Goal: Task Accomplishment & Management: Complete application form

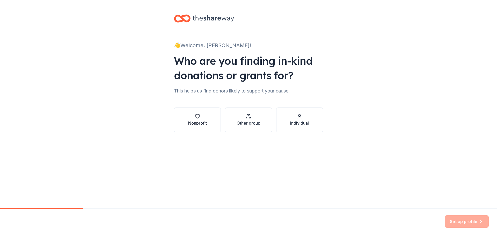
click at [205, 119] on div "Nonprofit" at bounding box center [197, 120] width 19 height 12
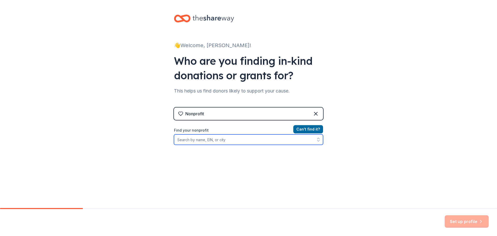
click at [210, 141] on input "Find your nonprofit" at bounding box center [248, 139] width 149 height 10
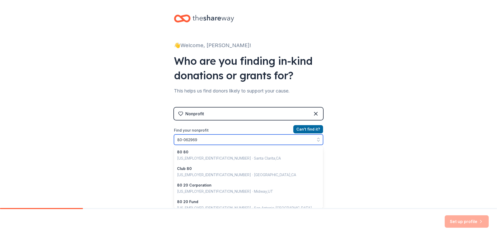
type input "80-0629696"
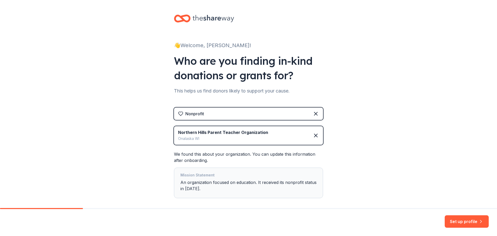
scroll to position [25, 0]
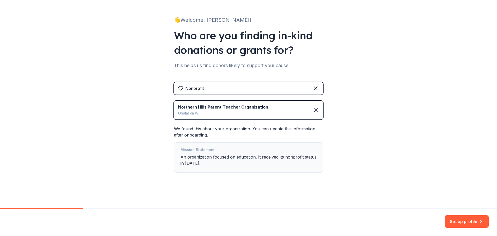
drag, startPoint x: 74, startPoint y: 121, endPoint x: 97, endPoint y: 127, distance: 24.3
click at [74, 121] on div "👋 Welcome, Emilee! Who are you finding in-kind donations or grants for? This he…" at bounding box center [248, 91] width 497 height 233
click at [214, 161] on div "Mission Statement An organization focused on education. It received its nonprof…" at bounding box center [249, 158] width 136 height 22
click at [209, 164] on div "Mission Statement An organization focused on education. It received its nonprof…" at bounding box center [249, 158] width 136 height 22
click at [199, 150] on div "Mission Statement" at bounding box center [249, 150] width 136 height 7
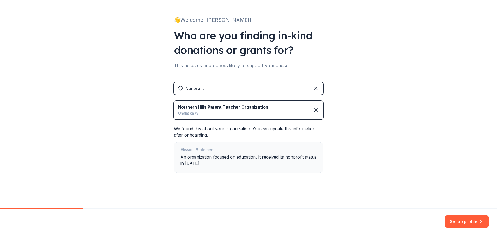
click at [199, 149] on div "Mission Statement" at bounding box center [249, 150] width 136 height 7
click at [190, 149] on div "Mission Statement" at bounding box center [249, 150] width 136 height 7
click at [202, 161] on div "Mission Statement An organization focused on education. It received its nonprof…" at bounding box center [249, 158] width 136 height 22
click at [198, 163] on div "Mission Statement An organization focused on education. It received its nonprof…" at bounding box center [249, 158] width 136 height 22
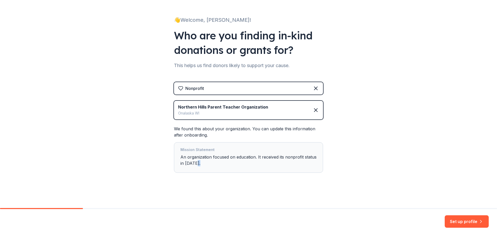
click at [198, 163] on div "Mission Statement An organization focused on education. It received its nonprof…" at bounding box center [249, 158] width 136 height 22
click at [457, 217] on button "Set up profile" at bounding box center [467, 221] width 44 height 12
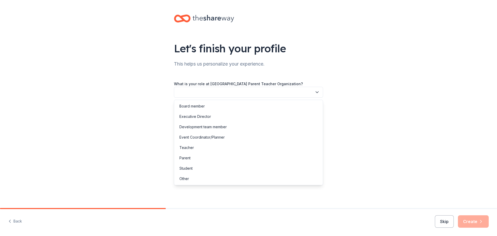
click at [192, 92] on button "button" at bounding box center [248, 92] width 149 height 11
click at [200, 107] on div "Board member" at bounding box center [192, 106] width 25 height 6
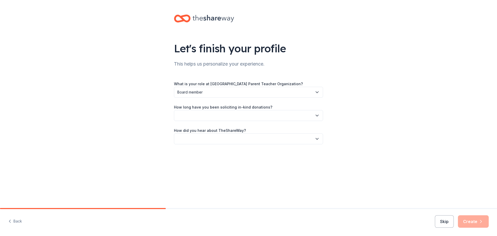
click at [196, 116] on button "button" at bounding box center [248, 115] width 149 height 11
click at [203, 139] on div "1 to 2 years" at bounding box center [248, 140] width 147 height 10
click at [202, 116] on span "1 to 2 years" at bounding box center [244, 115] width 135 height 6
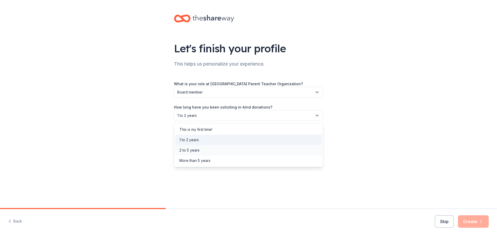
click at [195, 148] on div "2 to 5 years" at bounding box center [190, 150] width 20 height 6
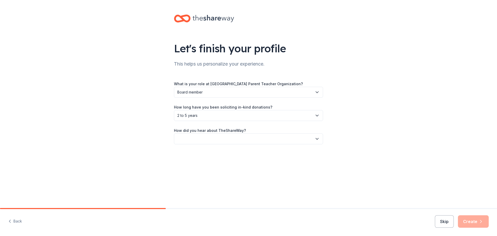
click at [207, 138] on button "button" at bounding box center [248, 138] width 149 height 11
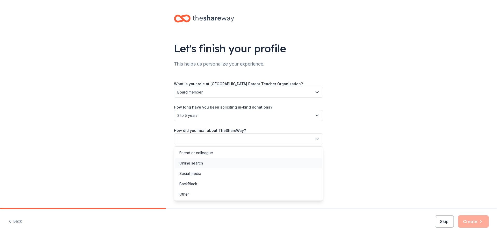
click at [209, 161] on div "Online search" at bounding box center [248, 163] width 147 height 10
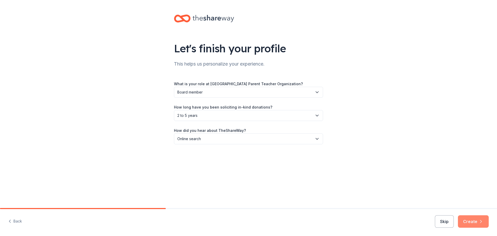
click at [480, 222] on icon "button" at bounding box center [481, 221] width 5 height 5
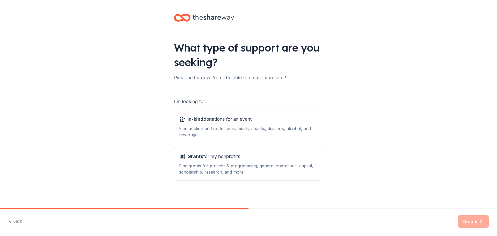
scroll to position [1, 0]
click at [246, 128] on div "Find auction and raffle items, meals, snacks, desserts, alcohol, and beverages." at bounding box center [248, 131] width 139 height 12
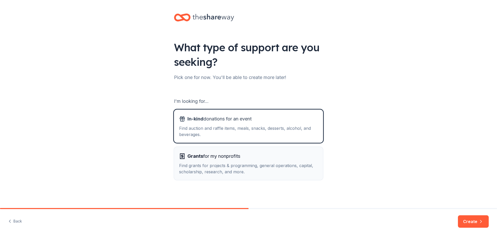
click at [240, 159] on span "Grants for my nonprofits" at bounding box center [214, 156] width 53 height 8
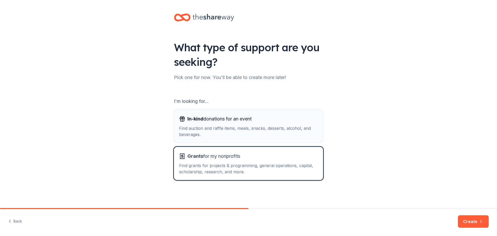
click at [278, 134] on div "Find auction and raffle items, meals, snacks, desserts, alcohol, and beverages." at bounding box center [248, 131] width 139 height 12
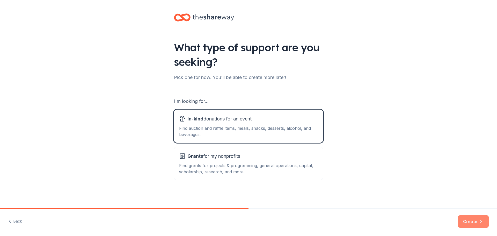
click at [469, 220] on button "Create" at bounding box center [473, 221] width 31 height 12
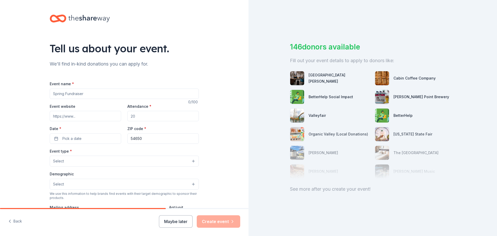
click at [102, 96] on input "Event name *" at bounding box center [124, 94] width 149 height 10
type input "Elf Breakfast"
click at [90, 121] on input "Event website" at bounding box center [85, 116] width 71 height 10
click at [68, 117] on input "Event website" at bounding box center [85, 116] width 71 height 10
paste input "https://www.nhpto.com/elf-breakfast-2024.html"
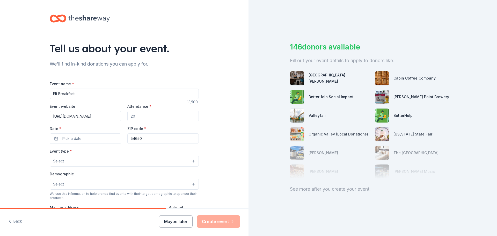
scroll to position [0, 18]
type input "https://www.nhpto.com/elf-breakfast-2024.html"
click at [166, 114] on input "Attendance *" at bounding box center [162, 116] width 71 height 10
type input "75"
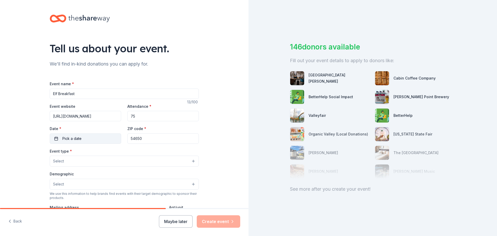
click at [105, 139] on button "Pick a date" at bounding box center [85, 138] width 71 height 10
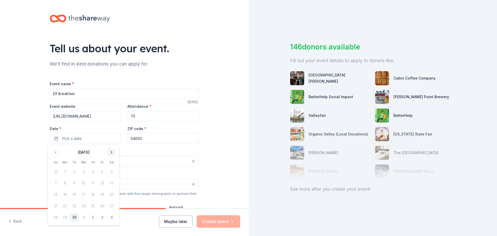
click at [113, 152] on button "Go to next month" at bounding box center [111, 152] width 7 height 7
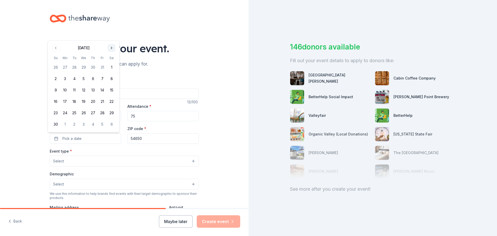
click at [112, 48] on button "Go to next month" at bounding box center [111, 47] width 7 height 7
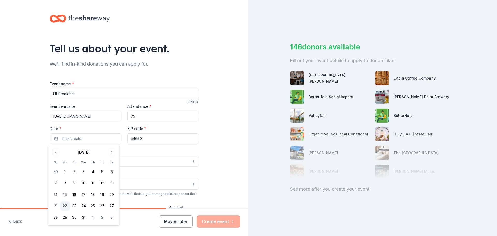
click at [63, 205] on button "22" at bounding box center [64, 205] width 9 height 9
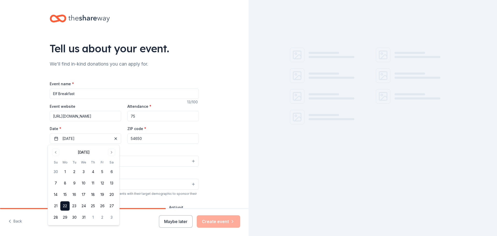
click at [175, 140] on input "54650" at bounding box center [162, 138] width 71 height 10
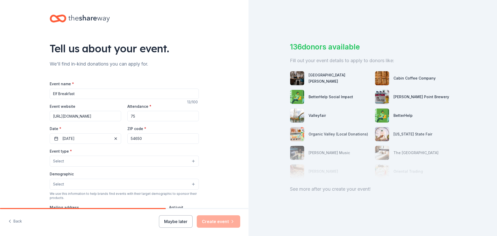
click at [123, 156] on button "Select" at bounding box center [124, 161] width 149 height 11
click at [117, 160] on button "Select" at bounding box center [124, 161] width 149 height 11
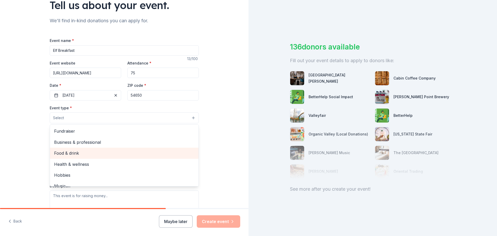
click at [100, 153] on span "Food & drink" at bounding box center [124, 153] width 140 height 7
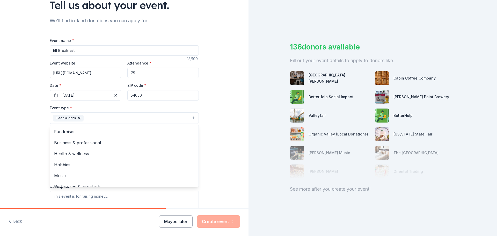
click at [34, 126] on div "Tell us about your event. We'll find in-kind donations you can apply for. Event…" at bounding box center [124, 129] width 249 height 345
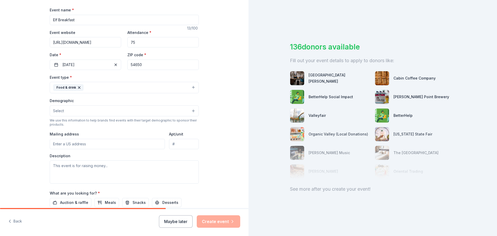
scroll to position [86, 0]
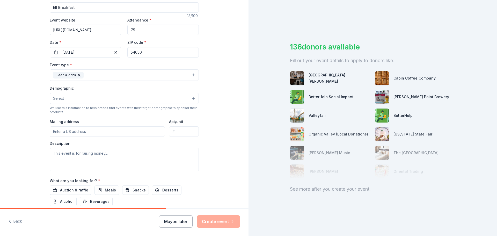
click at [67, 99] on button "Select" at bounding box center [124, 98] width 149 height 11
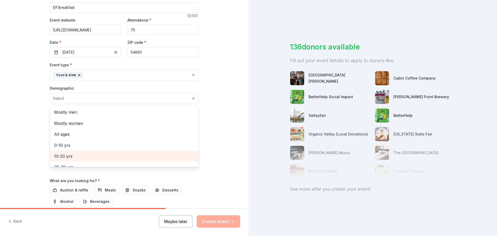
scroll to position [0, 0]
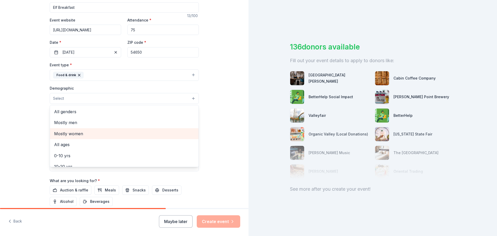
click at [78, 133] on span "Mostly women" at bounding box center [124, 133] width 140 height 7
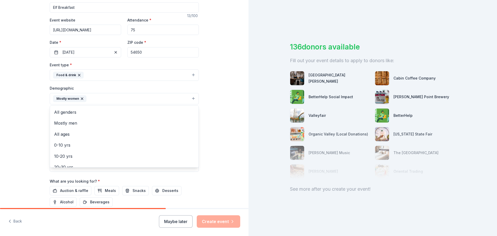
click at [28, 120] on div "Tell us about your event. We'll find in-kind donations you can apply for. Event…" at bounding box center [124, 87] width 249 height 346
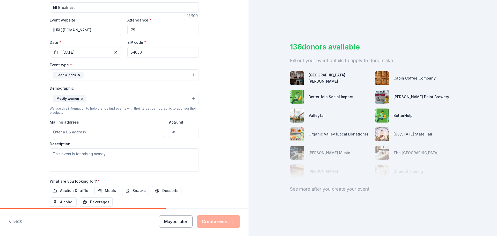
scroll to position [130, 0]
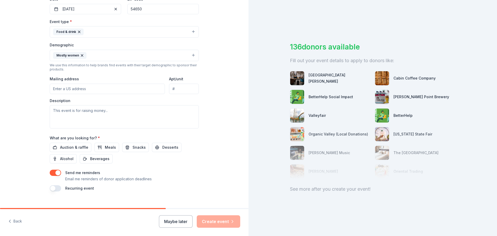
click at [70, 89] on input "Mailing address" at bounding box center [107, 89] width 115 height 10
click at [104, 91] on input "910 East Ave" at bounding box center [107, 89] width 115 height 10
click at [100, 114] on textarea at bounding box center [124, 116] width 149 height 23
click at [96, 89] on input "910 East Ave N" at bounding box center [107, 89] width 115 height 10
type input "910 East Avenue North, Onalaska, WI, 54650"
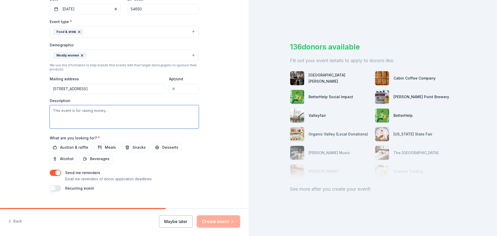
click at [74, 110] on textarea at bounding box center [124, 116] width 149 height 23
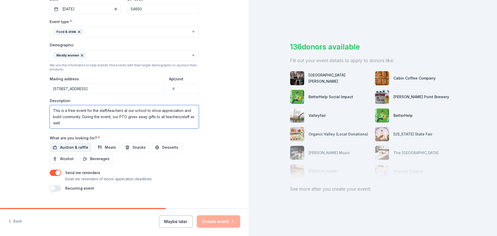
type textarea "This is a free event for the staff/teachers at our school to show appreciation …"
click at [71, 147] on span "Auction & raffle" at bounding box center [74, 147] width 28 height 6
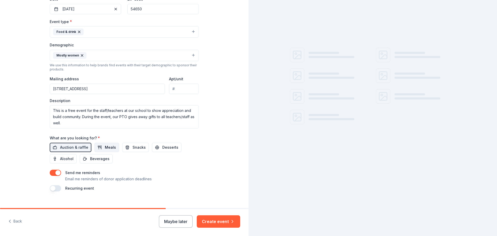
click at [105, 148] on span "Meals" at bounding box center [110, 147] width 11 height 6
click at [134, 148] on span "Snacks" at bounding box center [139, 147] width 13 height 6
click at [163, 147] on span "Desserts" at bounding box center [170, 147] width 16 height 6
click at [103, 159] on span "Beverages" at bounding box center [99, 159] width 19 height 6
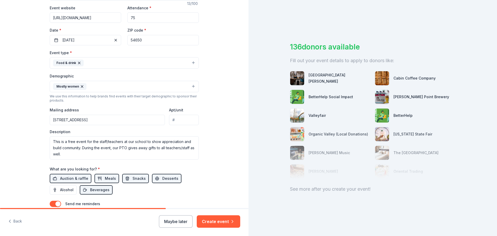
scroll to position [86, 0]
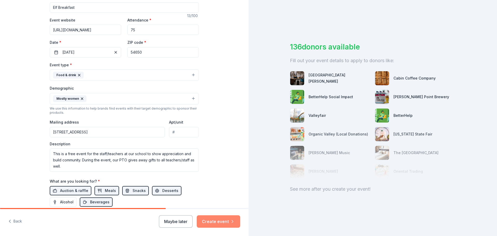
click at [217, 221] on button "Create event" at bounding box center [219, 221] width 44 height 12
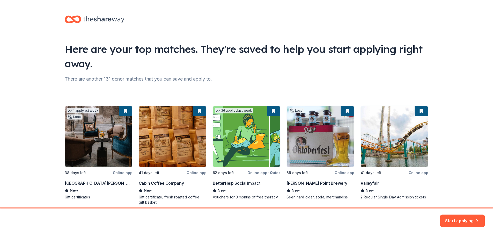
scroll to position [22, 0]
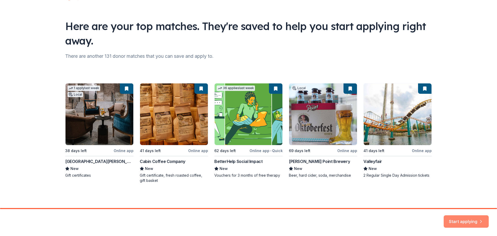
click at [468, 219] on button "Start applying" at bounding box center [466, 218] width 45 height 12
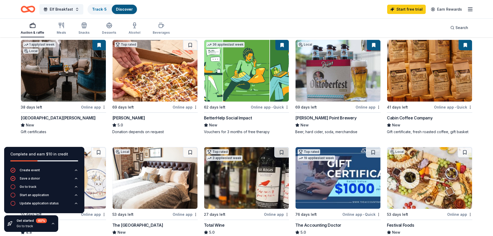
scroll to position [43, 0]
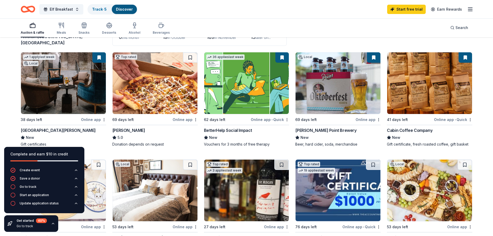
click at [83, 64] on img at bounding box center [63, 83] width 85 height 62
click at [425, 87] on img at bounding box center [430, 83] width 85 height 62
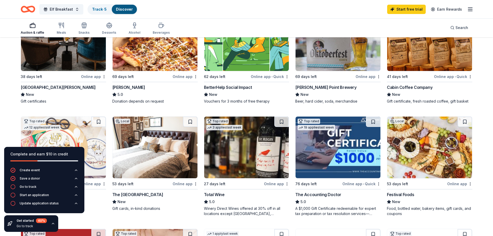
scroll to position [130, 0]
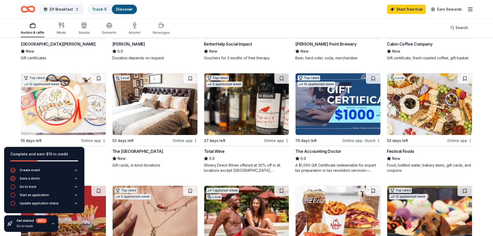
click at [71, 100] on img at bounding box center [63, 104] width 85 height 62
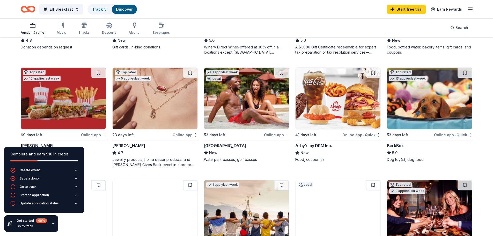
scroll to position [259, 0]
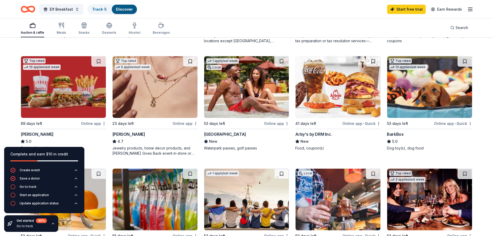
click at [238, 94] on img at bounding box center [246, 87] width 85 height 62
click at [350, 106] on img at bounding box center [338, 87] width 85 height 62
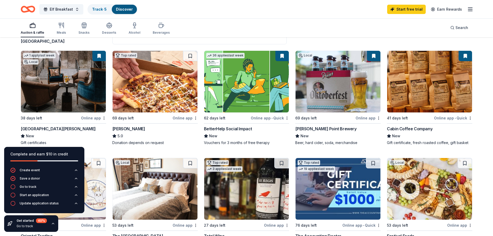
scroll to position [43, 0]
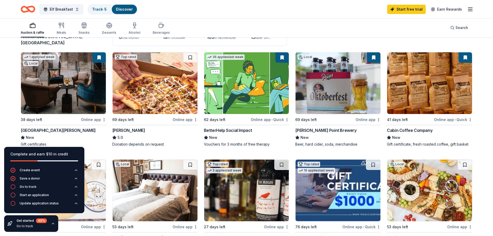
click at [81, 102] on img at bounding box center [63, 83] width 85 height 62
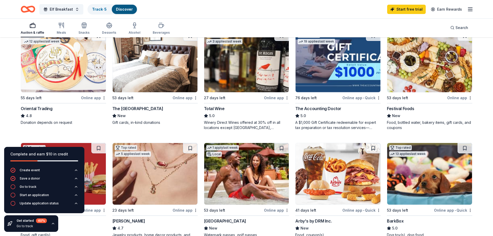
scroll to position [173, 0]
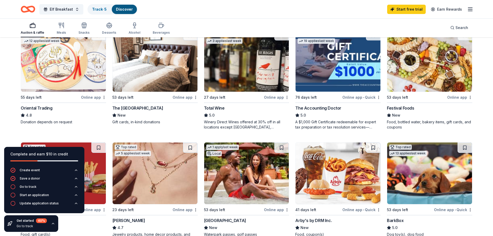
click at [228, 77] on img at bounding box center [246, 61] width 85 height 62
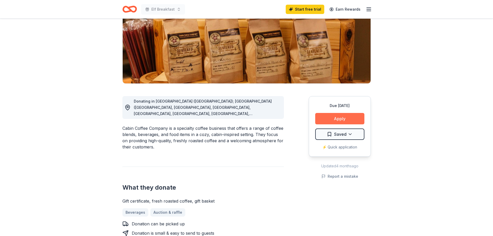
scroll to position [86, 0]
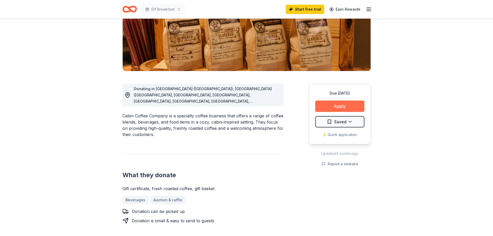
click at [335, 104] on button "Apply" at bounding box center [339, 106] width 49 height 11
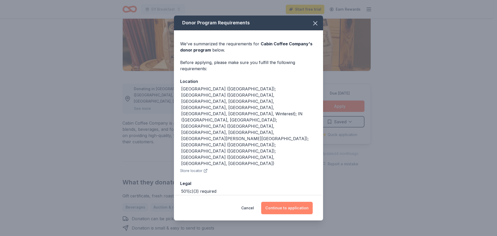
click at [292, 202] on button "Continue to application" at bounding box center [287, 208] width 52 height 12
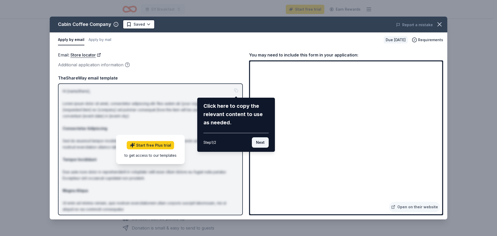
click at [267, 142] on button "Next" at bounding box center [260, 142] width 17 height 10
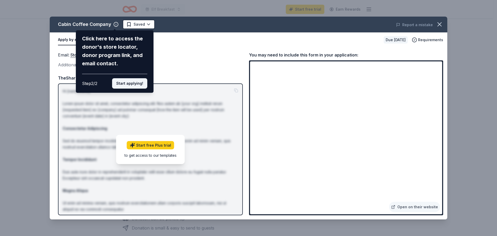
click at [131, 85] on button "Start applying!" at bounding box center [129, 83] width 35 height 10
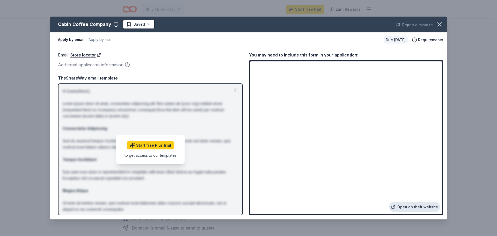
click at [413, 206] on link "Open on their website" at bounding box center [414, 207] width 51 height 10
click at [440, 23] on icon "button" at bounding box center [439, 24] width 7 height 7
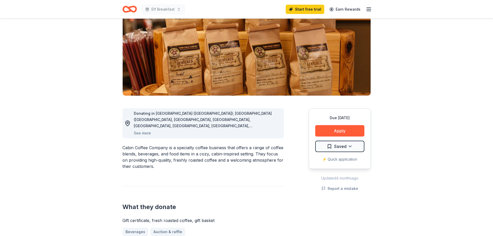
scroll to position [43, 0]
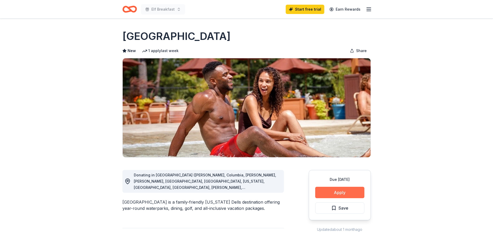
click at [345, 190] on button "Apply" at bounding box center [339, 192] width 49 height 11
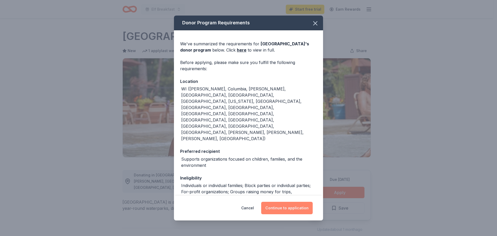
click at [288, 209] on button "Continue to application" at bounding box center [287, 208] width 52 height 12
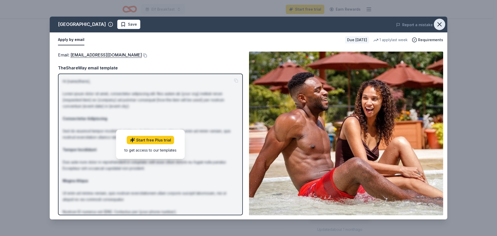
click at [437, 22] on icon "button" at bounding box center [439, 24] width 7 height 7
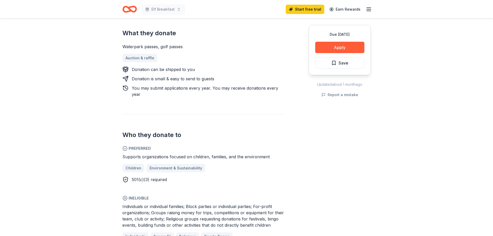
scroll to position [86, 0]
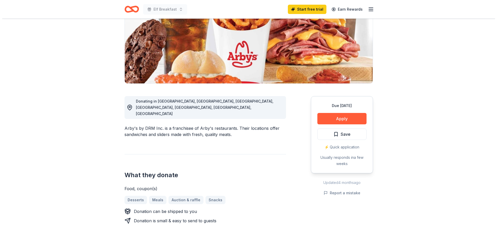
scroll to position [86, 0]
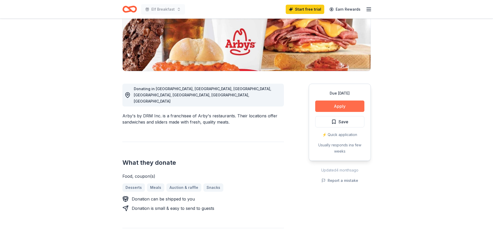
click at [347, 106] on button "Apply" at bounding box center [339, 106] width 49 height 11
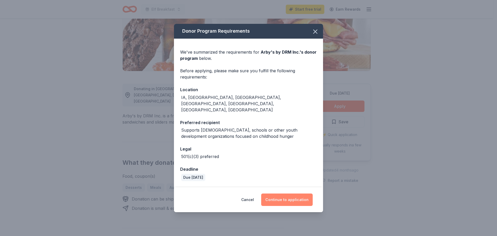
click at [290, 196] on button "Continue to application" at bounding box center [287, 199] width 52 height 12
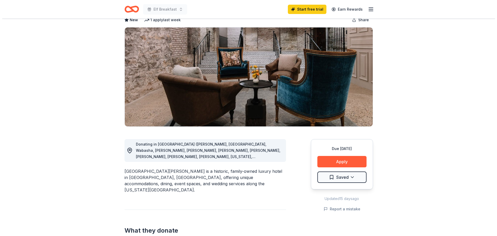
scroll to position [43, 0]
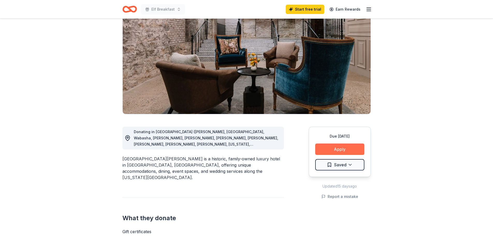
click at [348, 150] on button "Apply" at bounding box center [339, 149] width 49 height 11
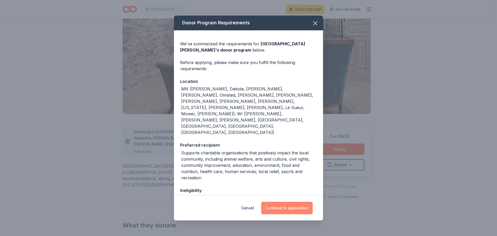
click at [286, 209] on button "Continue to application" at bounding box center [287, 208] width 52 height 12
